Goal: Task Accomplishment & Management: Use online tool/utility

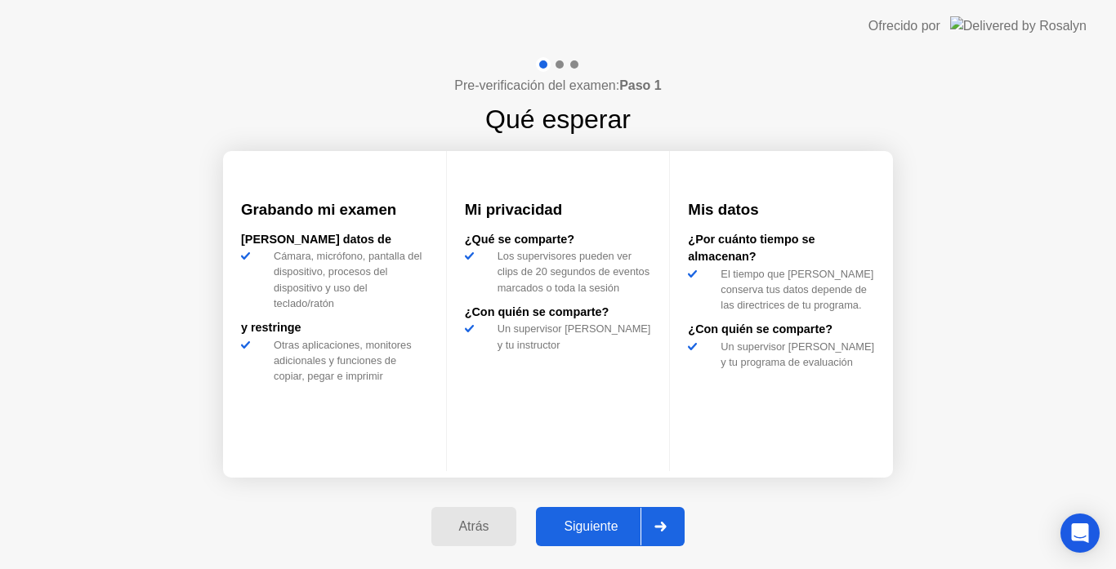
click at [614, 534] on div "Siguiente" at bounding box center [591, 527] width 100 height 15
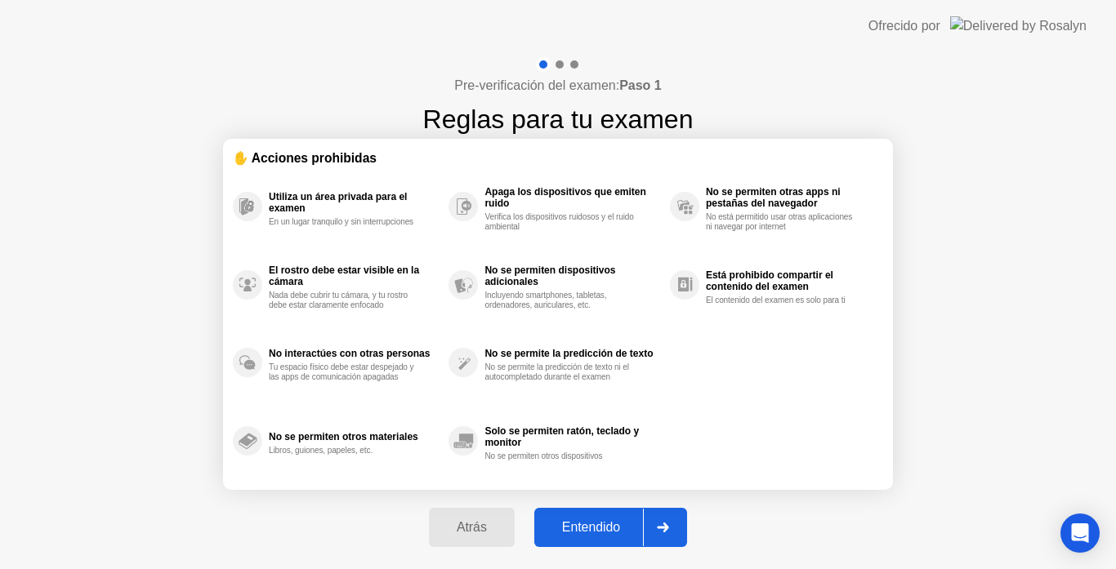
click at [614, 534] on div "Entendido" at bounding box center [591, 527] width 104 height 15
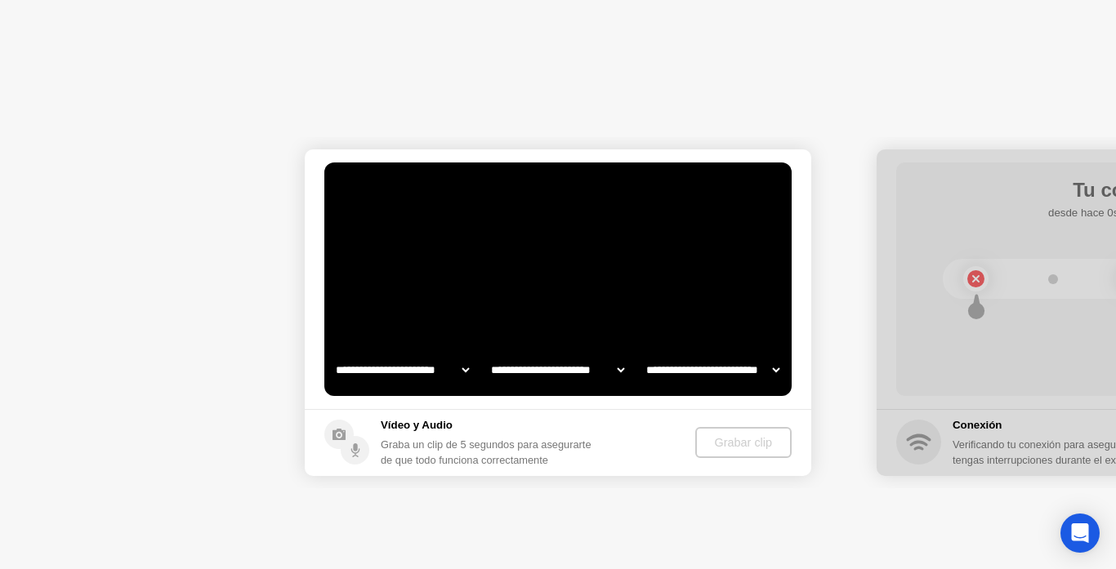
select select "**********"
select select "*******"
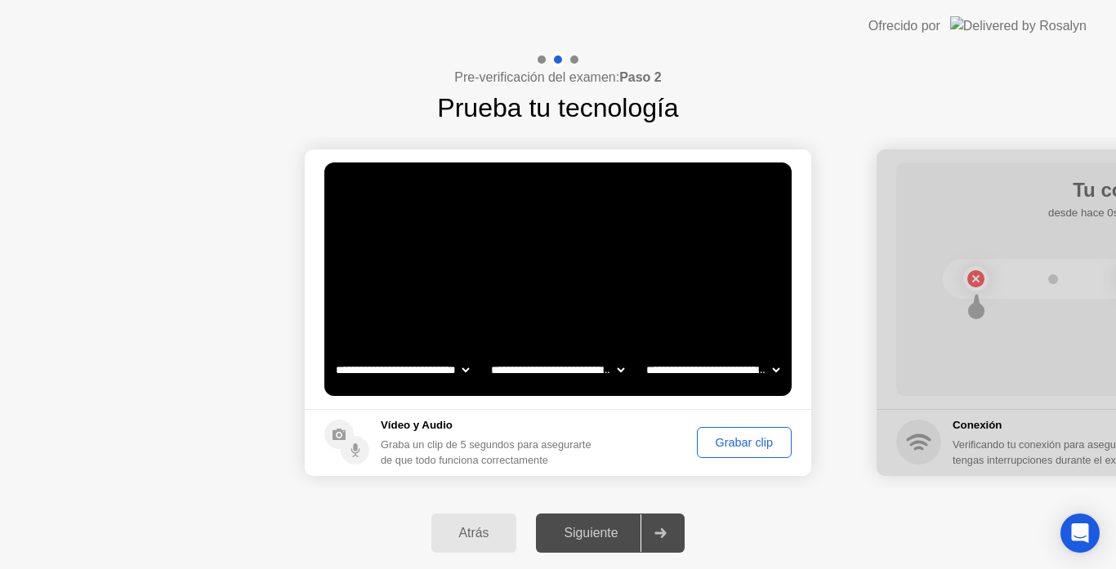
click at [736, 445] on div "Grabar clip" at bounding box center [744, 442] width 83 height 13
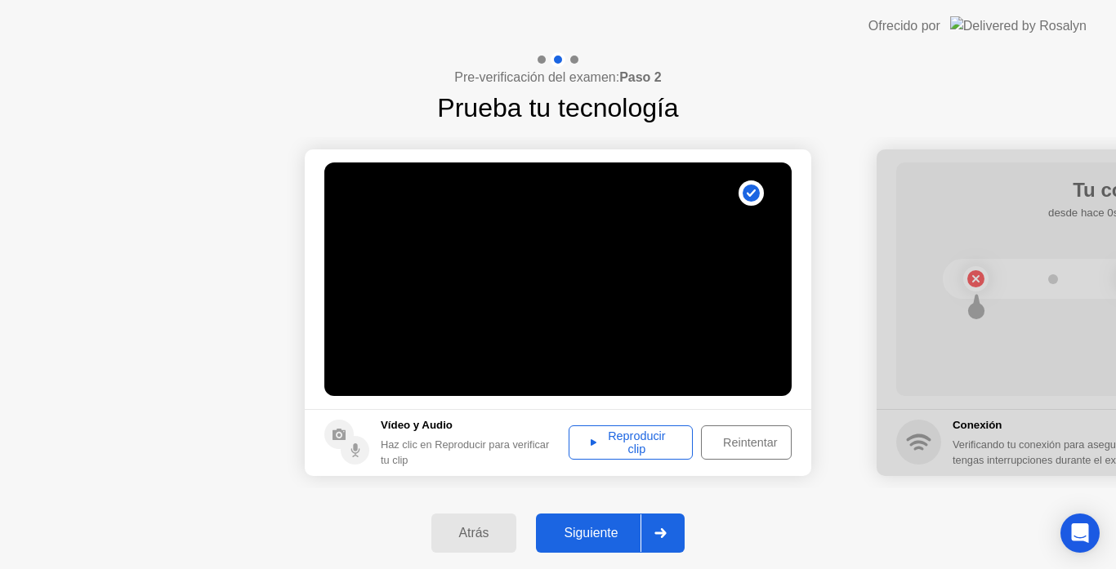
click at [558, 534] on div "Siguiente" at bounding box center [591, 533] width 100 height 15
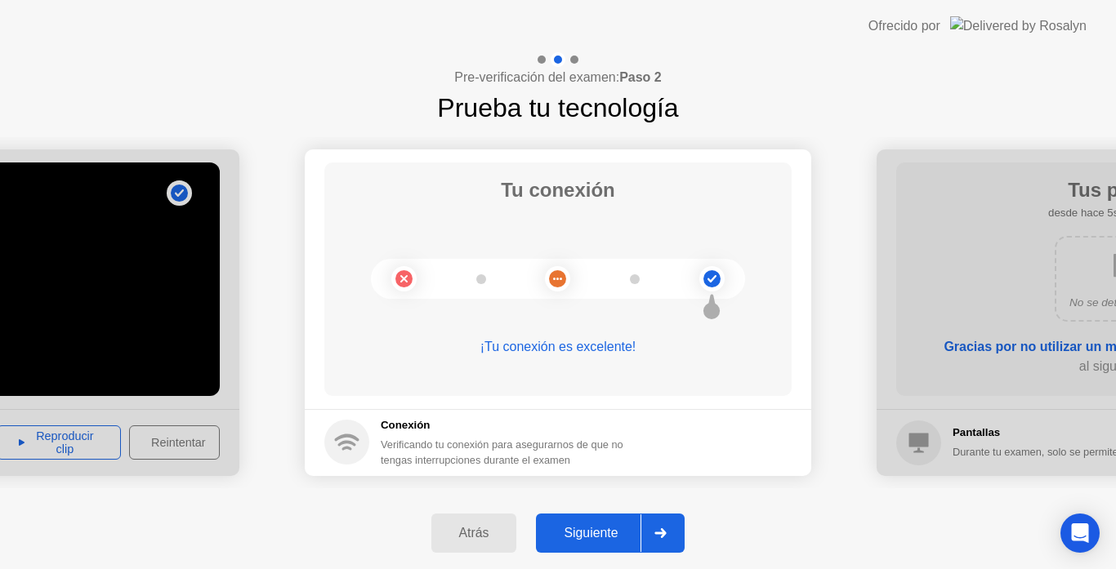
click at [610, 534] on div "Siguiente" at bounding box center [591, 533] width 100 height 15
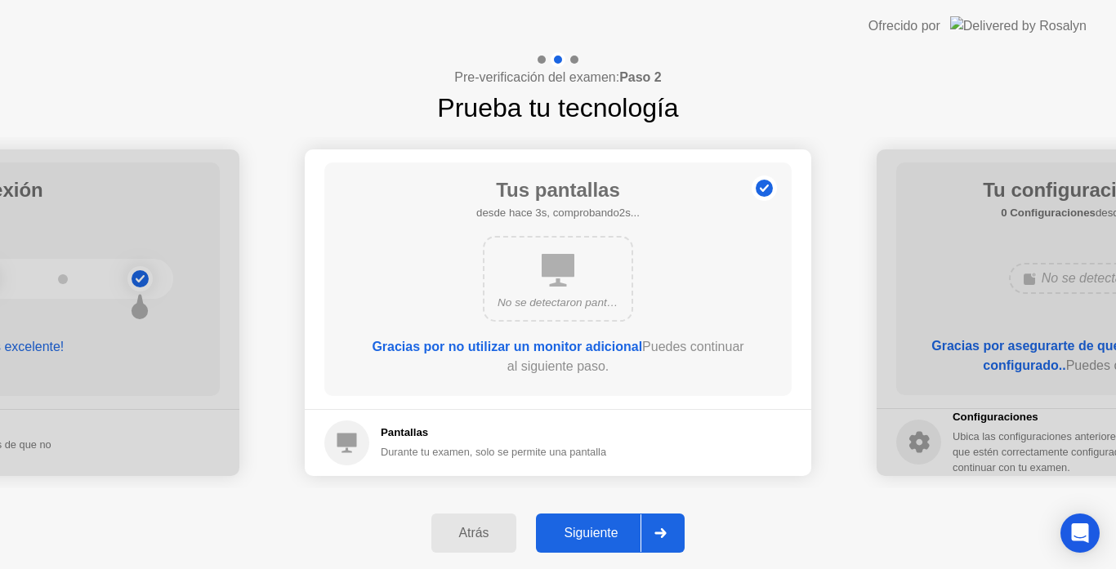
click at [596, 534] on div "Siguiente" at bounding box center [591, 533] width 100 height 15
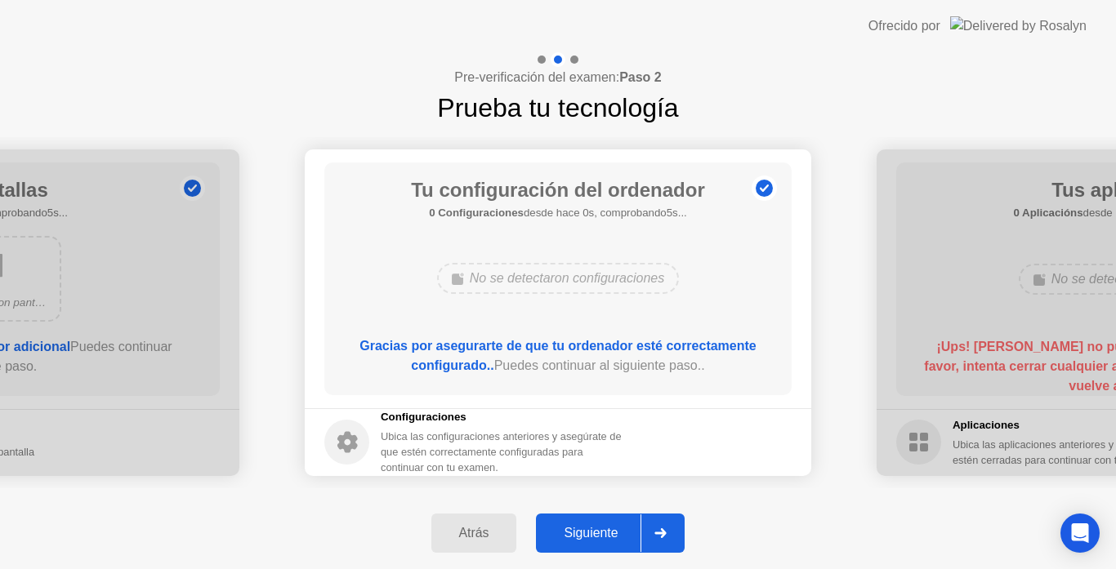
click at [596, 534] on div "Siguiente" at bounding box center [591, 533] width 100 height 15
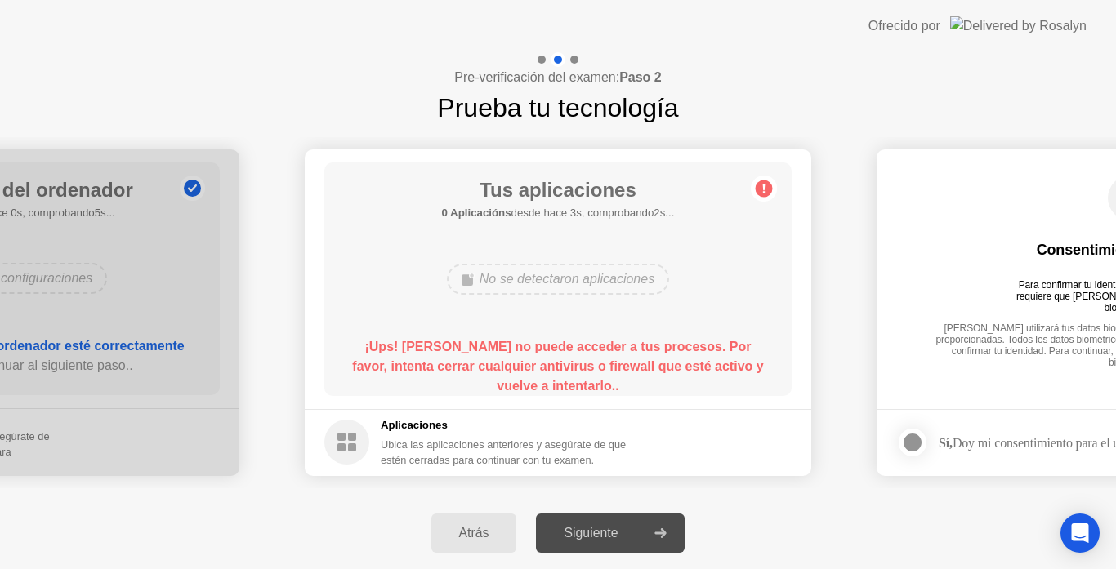
click at [594, 277] on div "No se detectaron aplicaciones" at bounding box center [558, 279] width 222 height 31
click at [762, 185] on circle at bounding box center [764, 188] width 17 height 17
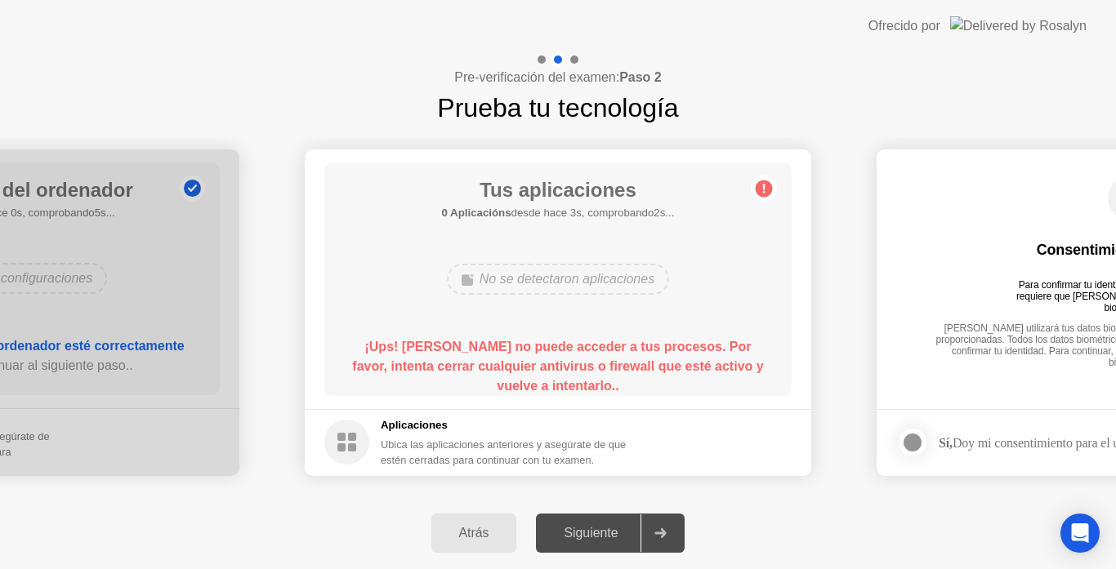
click at [762, 185] on circle at bounding box center [764, 188] width 17 height 17
click at [333, 440] on circle at bounding box center [346, 442] width 45 height 45
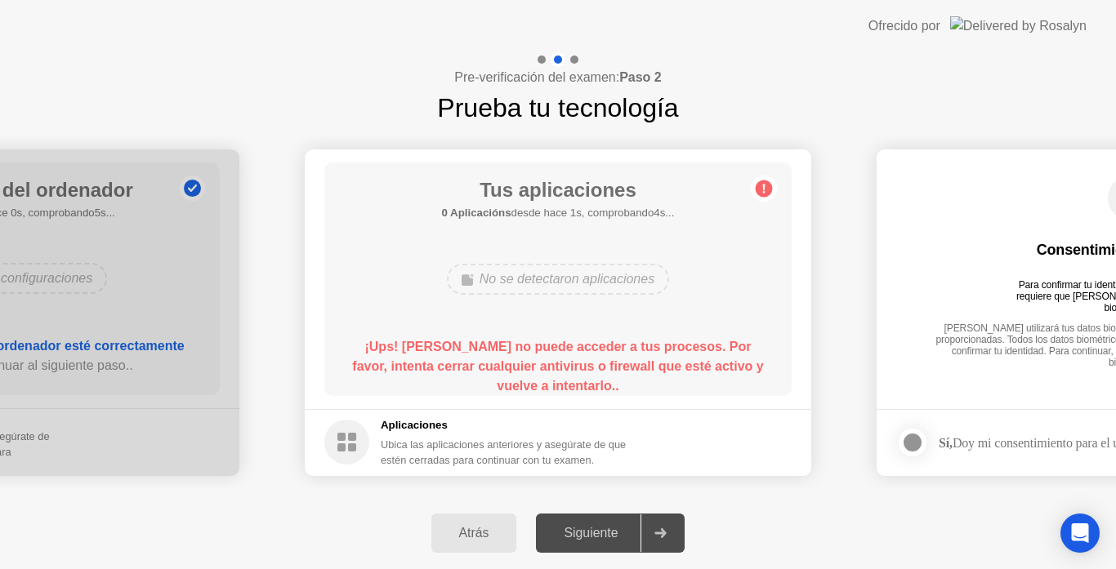
click at [379, 445] on div "Aplicaciones Ubica las aplicaciones anteriores y asegúrate de que estén cerrada…" at bounding box center [476, 443] width 304 height 51
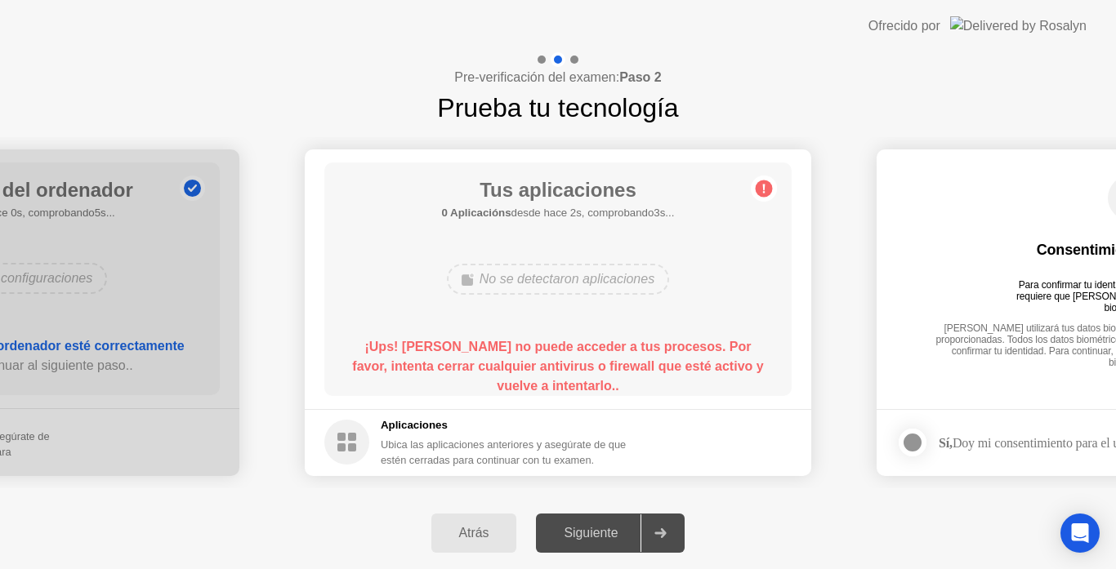
click at [379, 445] on div "Aplicaciones Ubica las aplicaciones anteriores y asegúrate de que estén cerrada…" at bounding box center [476, 443] width 304 height 51
click at [597, 271] on div "No se detectaron aplicaciones" at bounding box center [558, 279] width 222 height 31
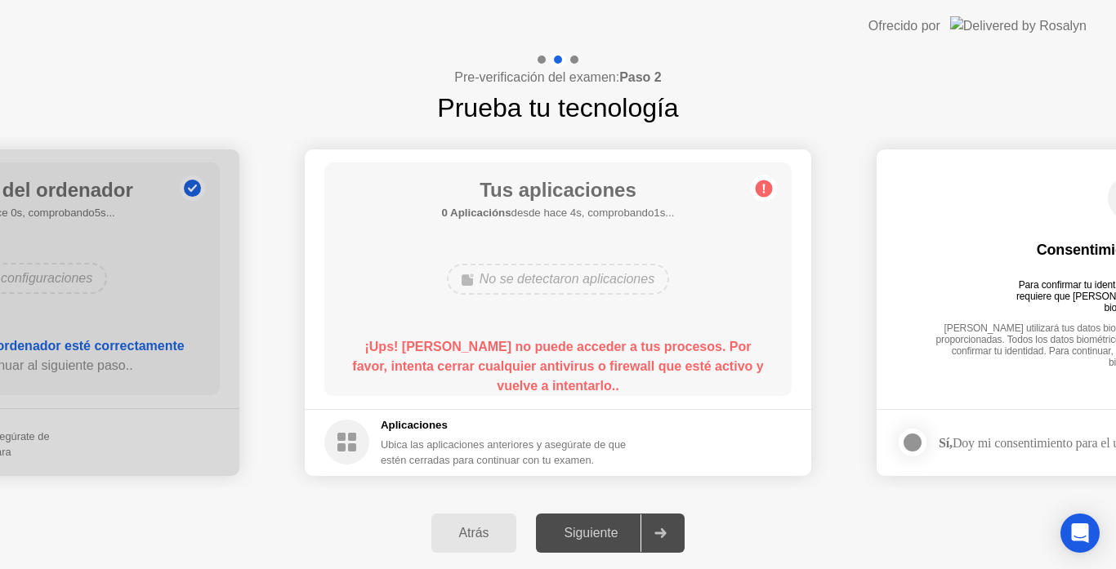
click at [597, 271] on div "No se detectaron aplicaciones" at bounding box center [558, 279] width 222 height 31
click at [594, 541] on div "Siguiente" at bounding box center [591, 533] width 100 height 15
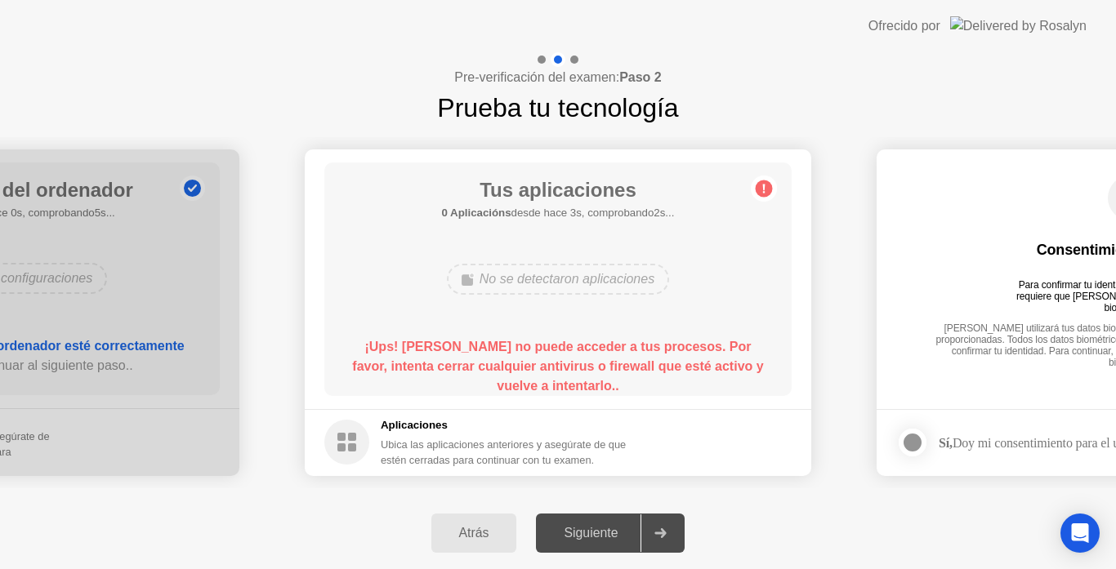
click at [324, 462] on icon at bounding box center [346, 442] width 45 height 45
click at [752, 185] on icon at bounding box center [764, 189] width 26 height 26
click at [476, 532] on div "Atrás" at bounding box center [474, 533] width 76 height 15
